Goal: Task Accomplishment & Management: Complete application form

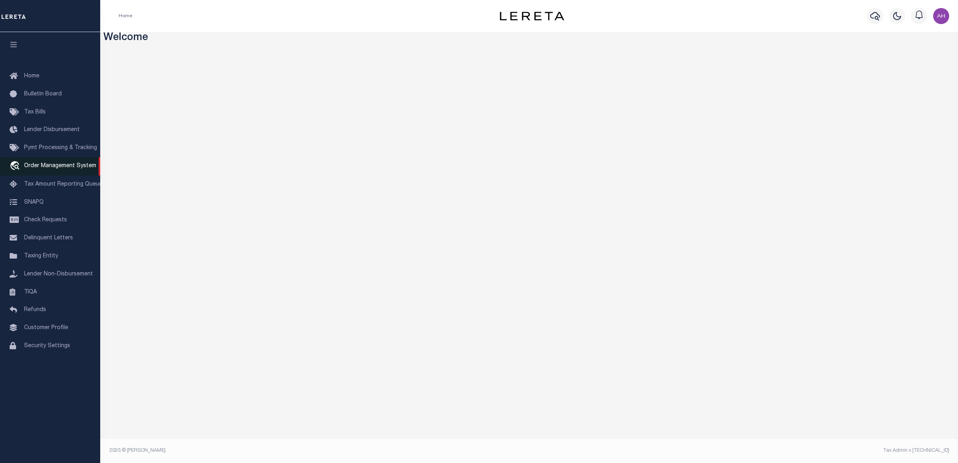
click at [67, 172] on link "travel_explore Order Management System" at bounding box center [50, 166] width 100 height 18
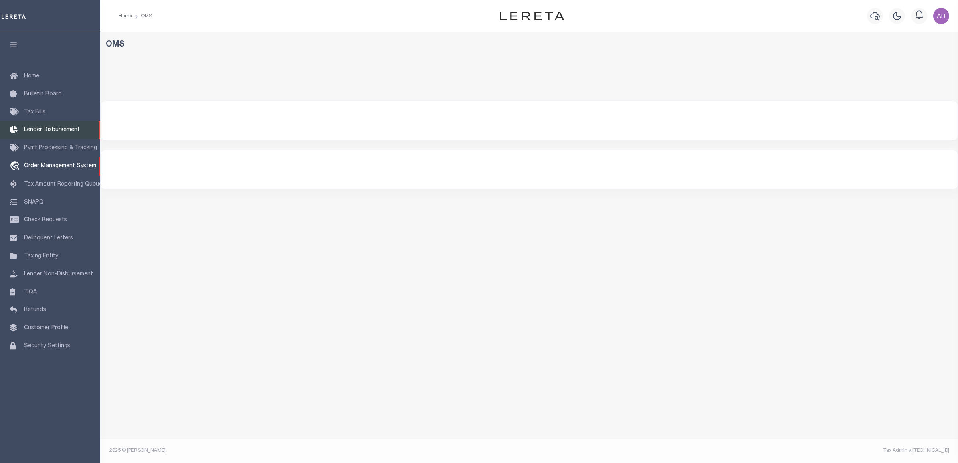
select select "1011"
select select
select select "200"
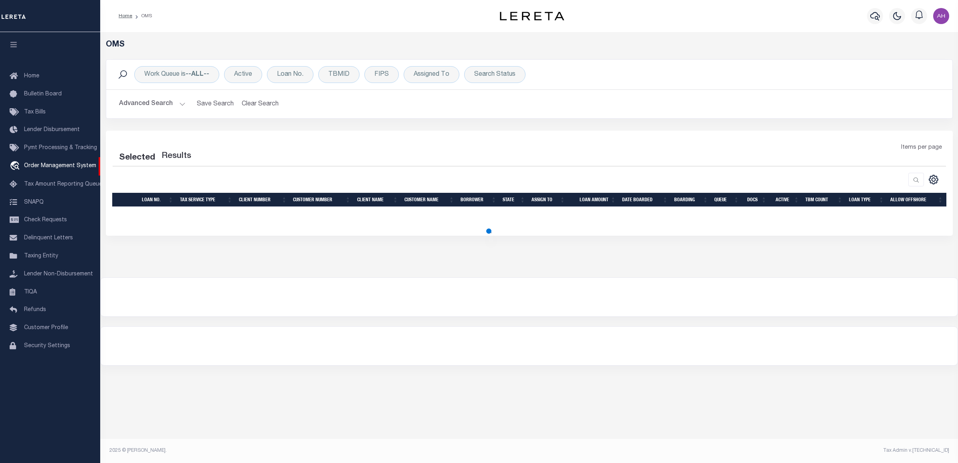
select select "200"
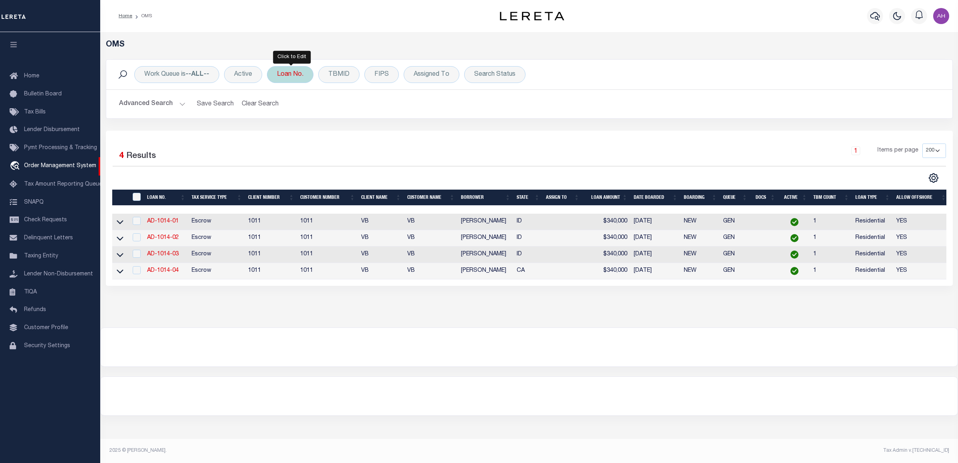
click at [301, 76] on div "Loan No." at bounding box center [290, 74] width 46 height 17
type input "121506707"
click at [384, 133] on input "Apply" at bounding box center [384, 131] width 24 height 13
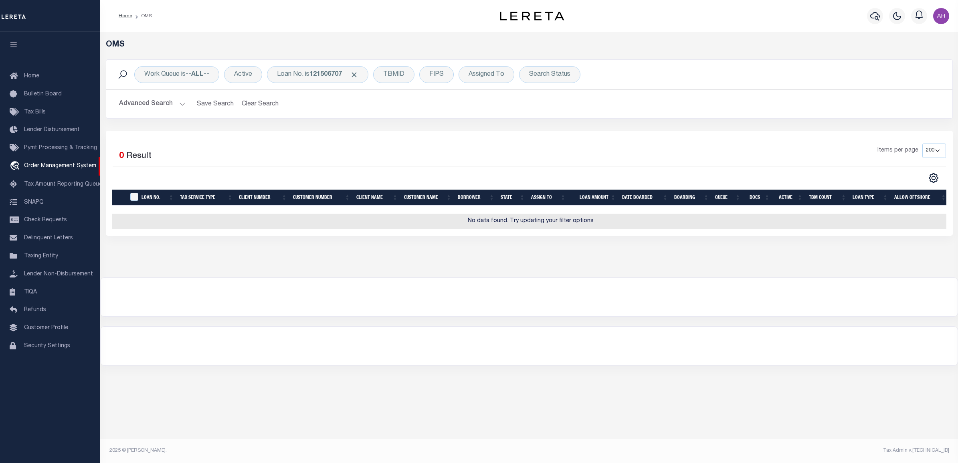
click at [175, 99] on button "Advanced Search" at bounding box center [152, 104] width 67 height 16
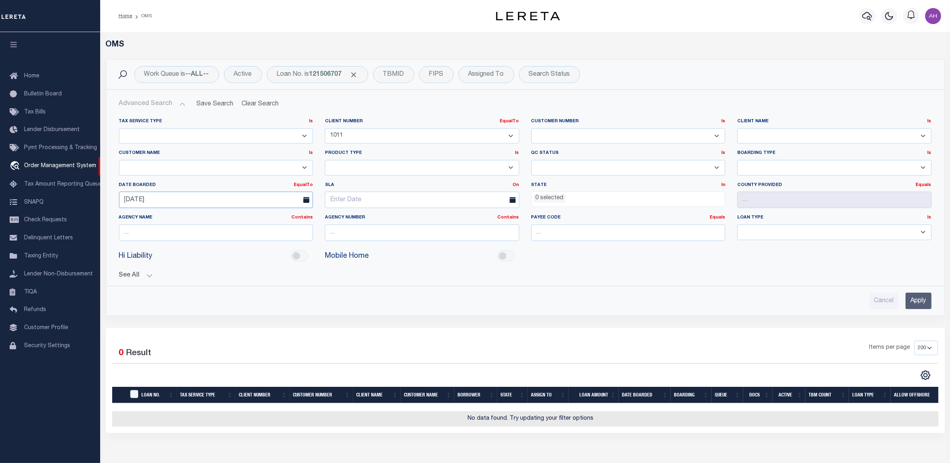
click at [159, 202] on input "[DATE]" at bounding box center [216, 200] width 194 height 16
click at [922, 299] on input "Apply" at bounding box center [919, 301] width 26 height 16
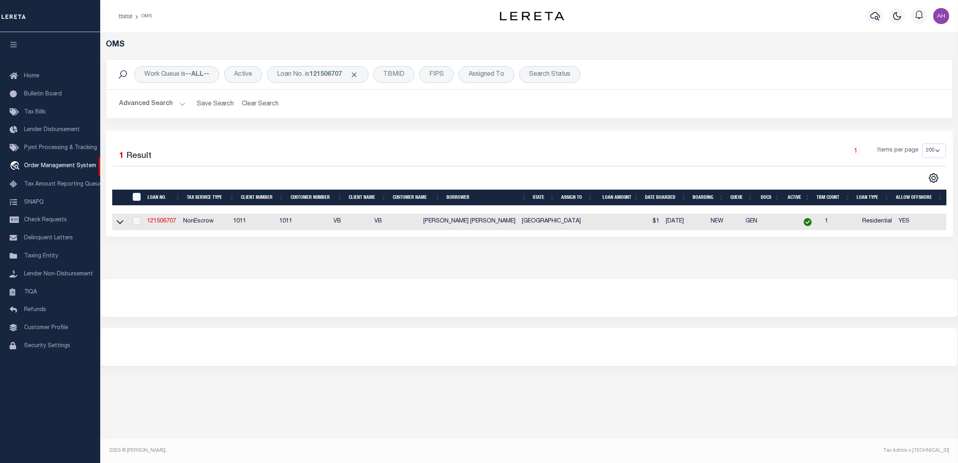
click at [178, 223] on td "121506707" at bounding box center [162, 222] width 36 height 16
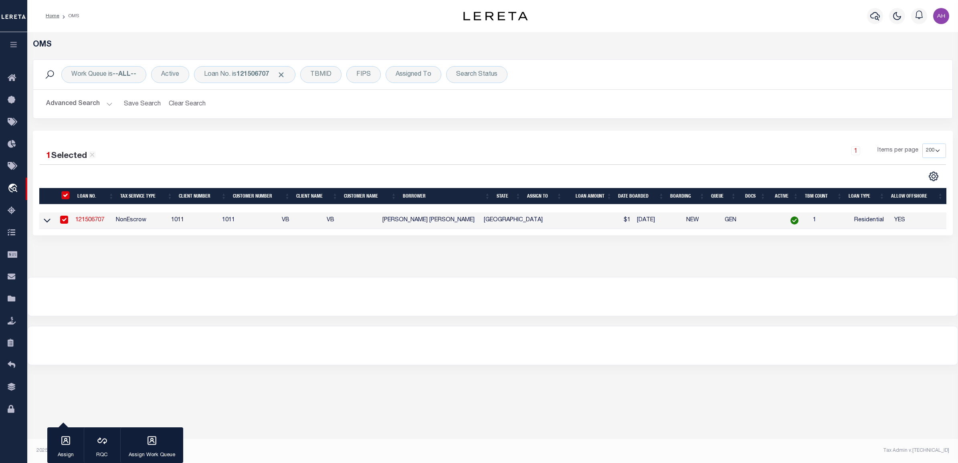
checkbox input "true"
click at [168, 222] on td "NonEscrow" at bounding box center [140, 220] width 55 height 16
checkbox input "false"
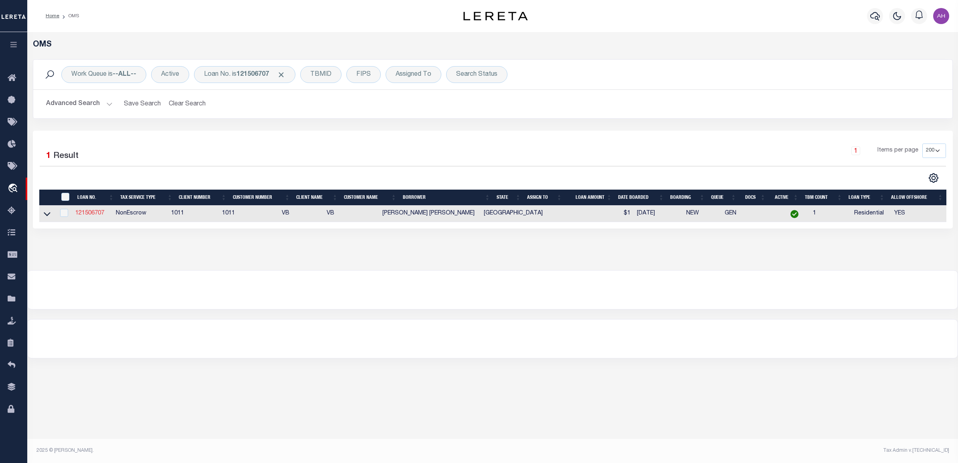
click at [95, 216] on link "121506707" at bounding box center [89, 213] width 29 height 6
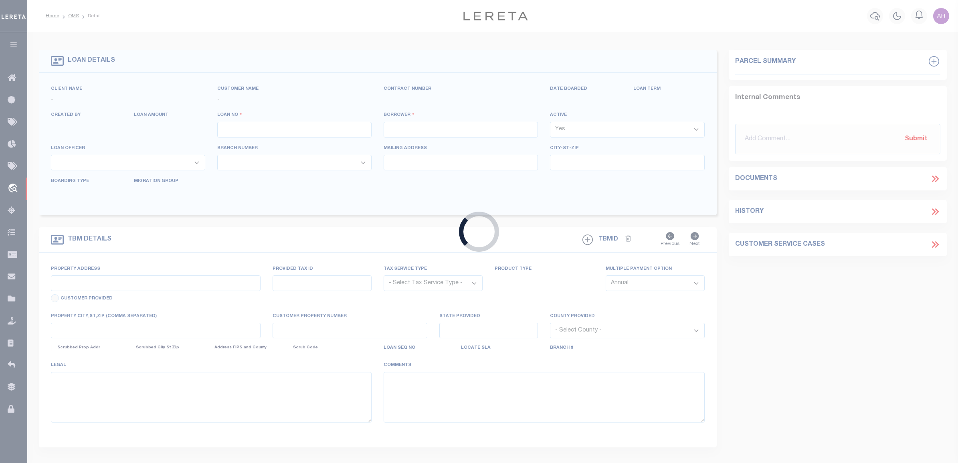
type input "121506707"
type input "[PERSON_NAME] [PERSON_NAME]"
select select
type input "[DATE]"
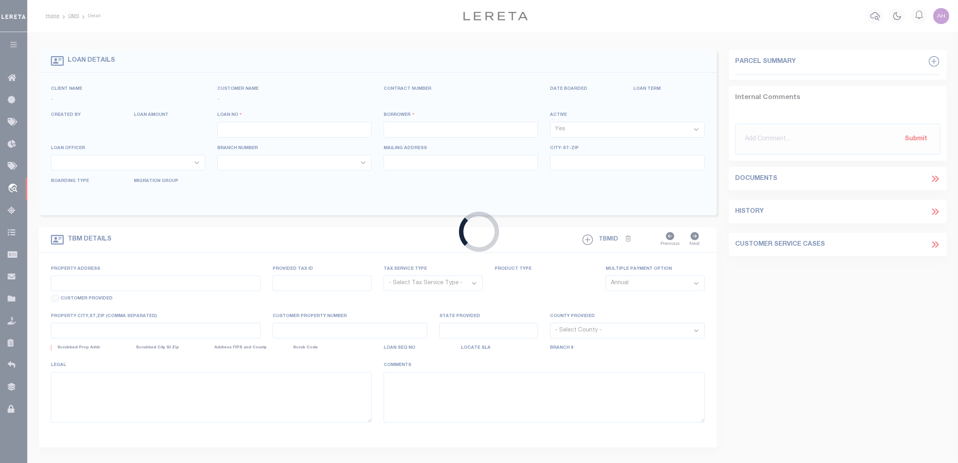
select select "10"
select select "NonEscrow"
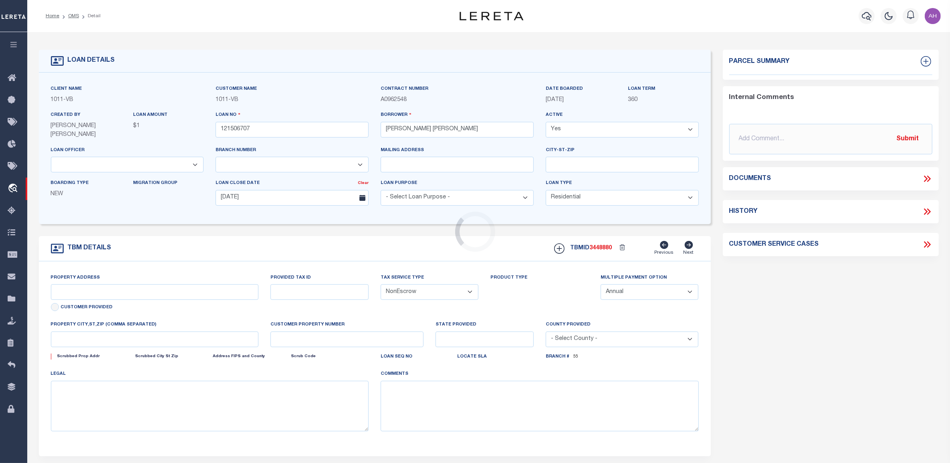
select select "69"
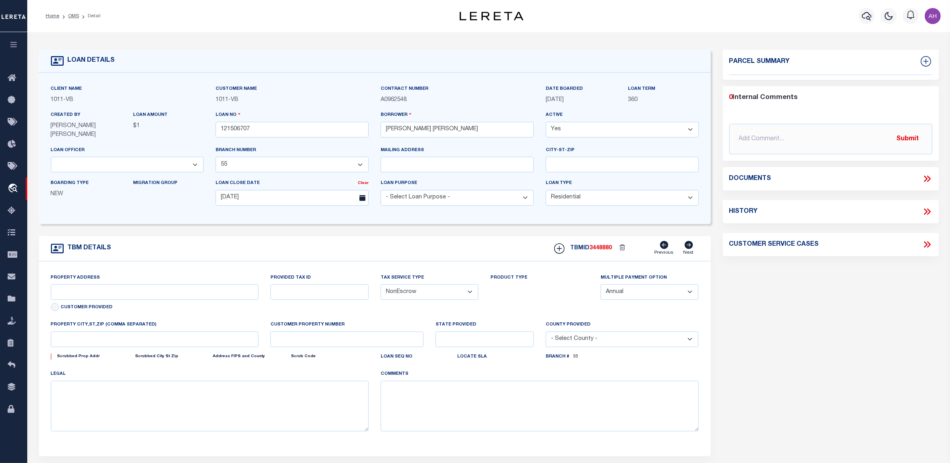
type input "1517 FARINGDON DR"
select select
type input "PLANO TX 75075-2746"
type input "[GEOGRAPHIC_DATA]"
select select
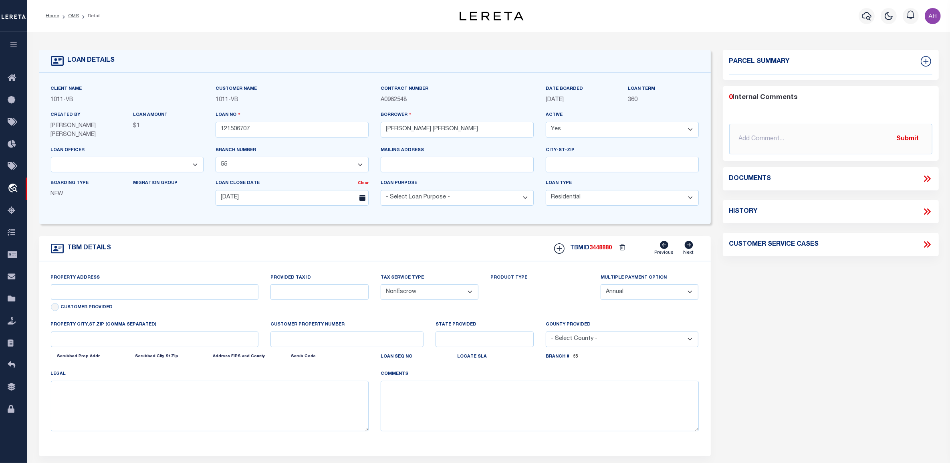
type textarea "LOT 20, BLOCK M, BRIARMEADE PHASE IV [GEOGRAPHIC_DATA]"
select select "7528"
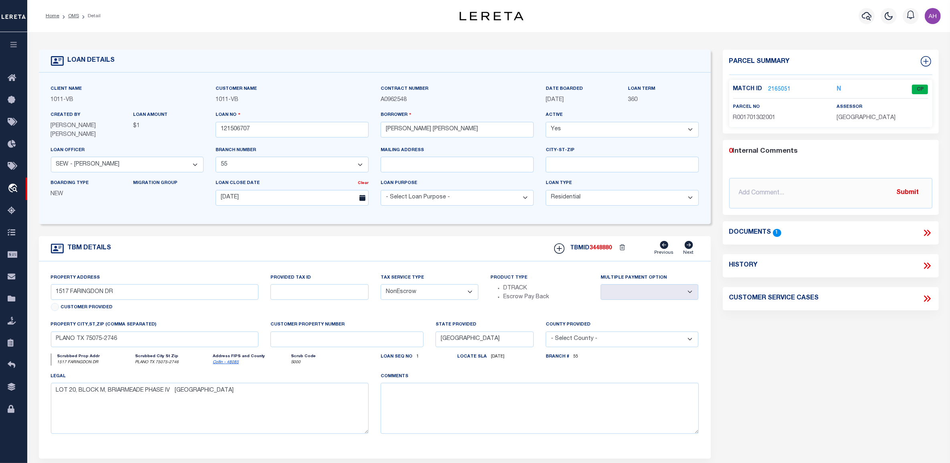
click at [927, 234] on icon at bounding box center [927, 233] width 10 height 10
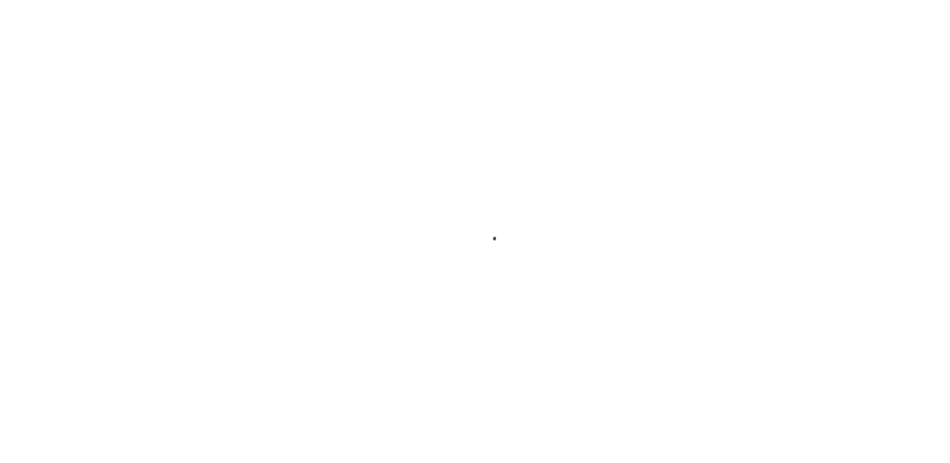
select select "10"
select select "NonEscrow"
type input "1517 FARINGDON DR"
select select
type input "PLANO TX 75075-2746"
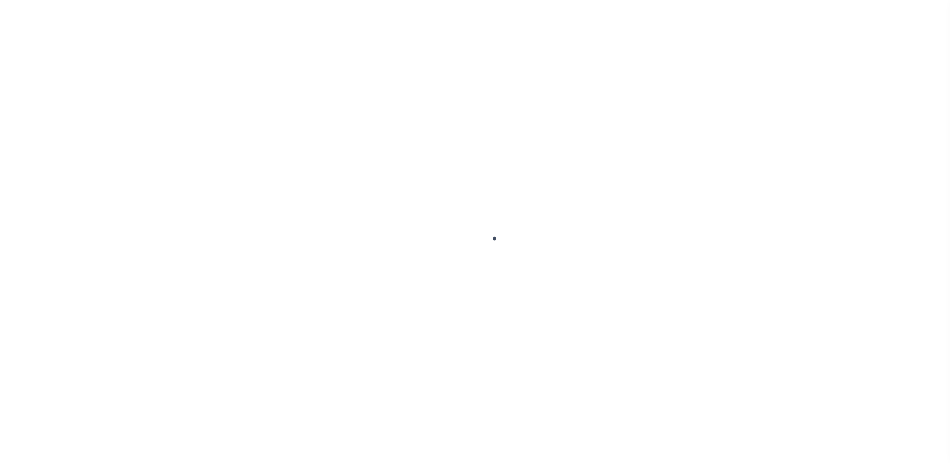
type input "[GEOGRAPHIC_DATA]"
select select
type textarea "LOT 20, BLOCK M, BRIARMEADE PHASE IV [GEOGRAPHIC_DATA]"
select select "7528"
select select "69"
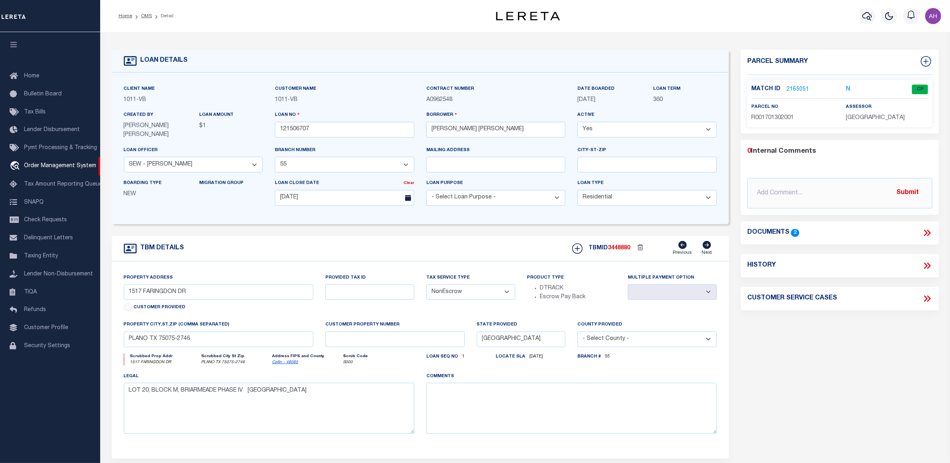
click at [930, 232] on icon at bounding box center [929, 233] width 4 height 6
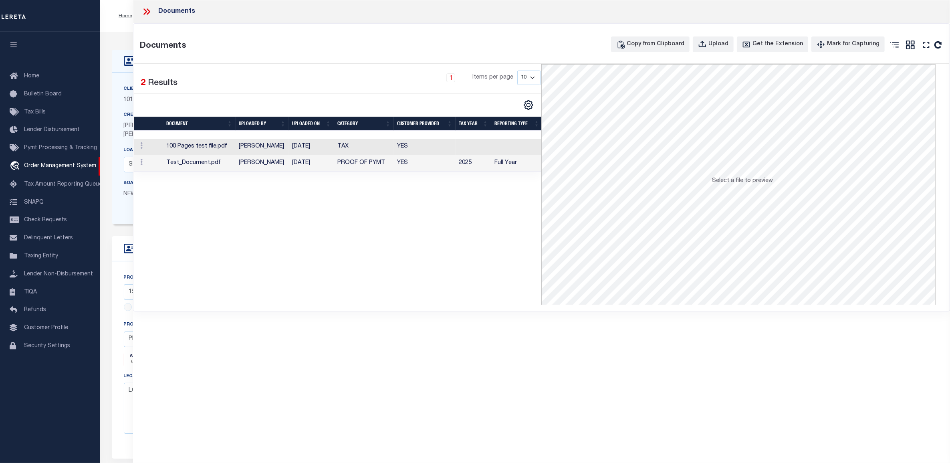
click at [143, 7] on icon at bounding box center [146, 11] width 10 height 10
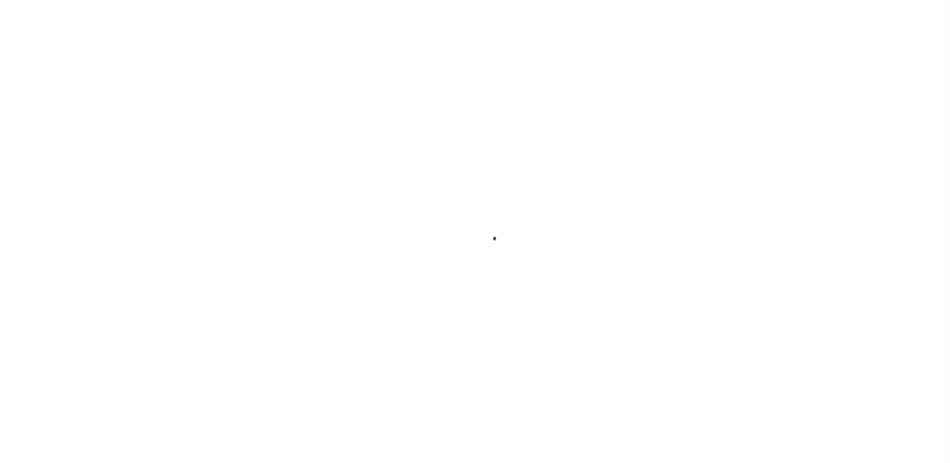
select select "7528"
select select "69"
select select "10"
select select "NonEscrow"
type input "1517 FARINGDON DR"
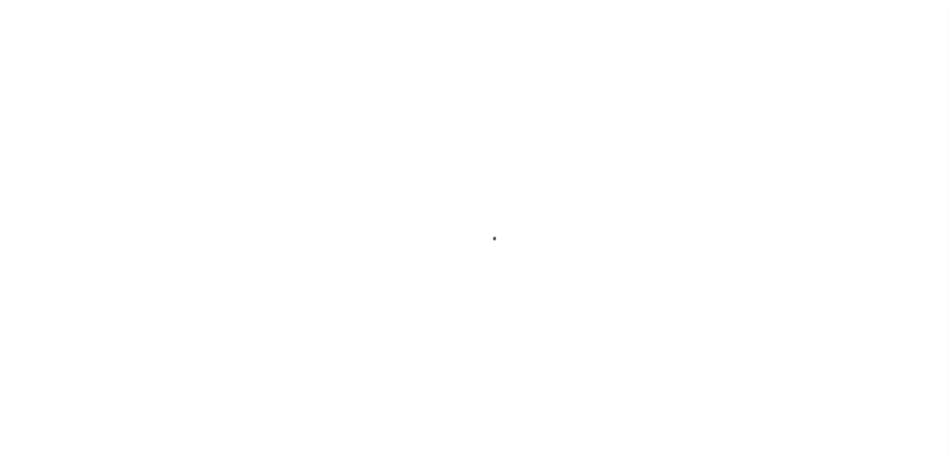
select select
type input "PLANO TX 75075-2746"
type input "[GEOGRAPHIC_DATA]"
select select
type textarea "LOT 20, BLOCK M, BRIARMEADE PHASE IV [GEOGRAPHIC_DATA]"
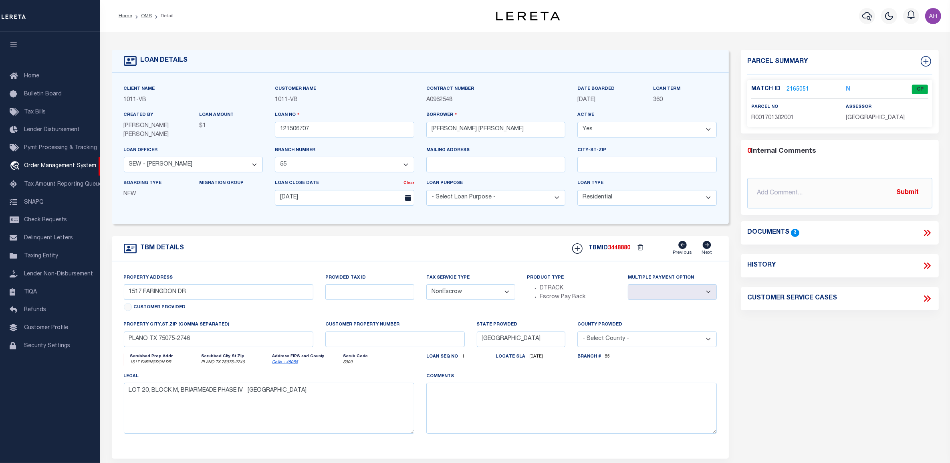
click at [928, 235] on icon at bounding box center [929, 233] width 4 height 6
